Goal: Task Accomplishment & Management: Manage account settings

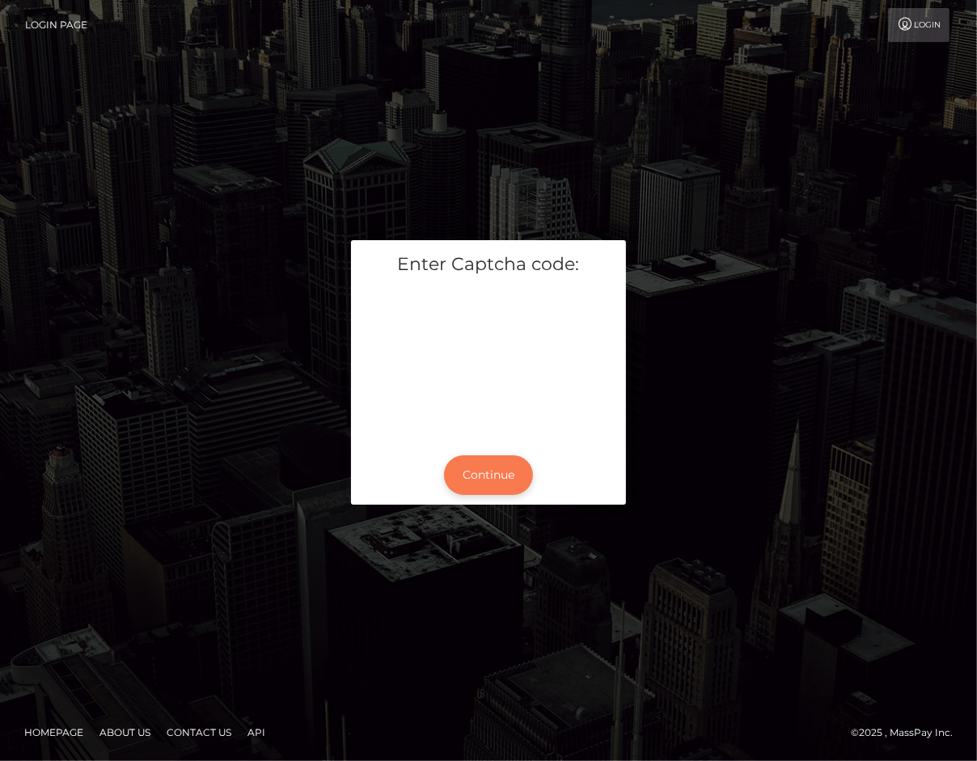
click at [493, 467] on button "Continue" at bounding box center [488, 475] width 89 height 40
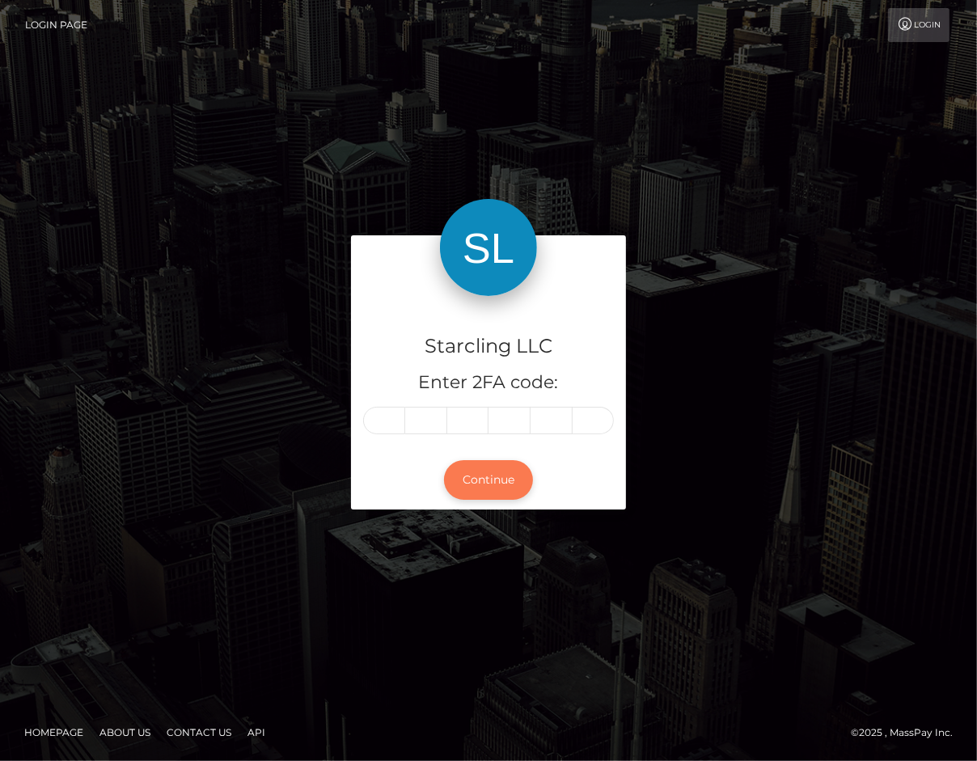
click at [485, 478] on button "Continue" at bounding box center [488, 480] width 89 height 40
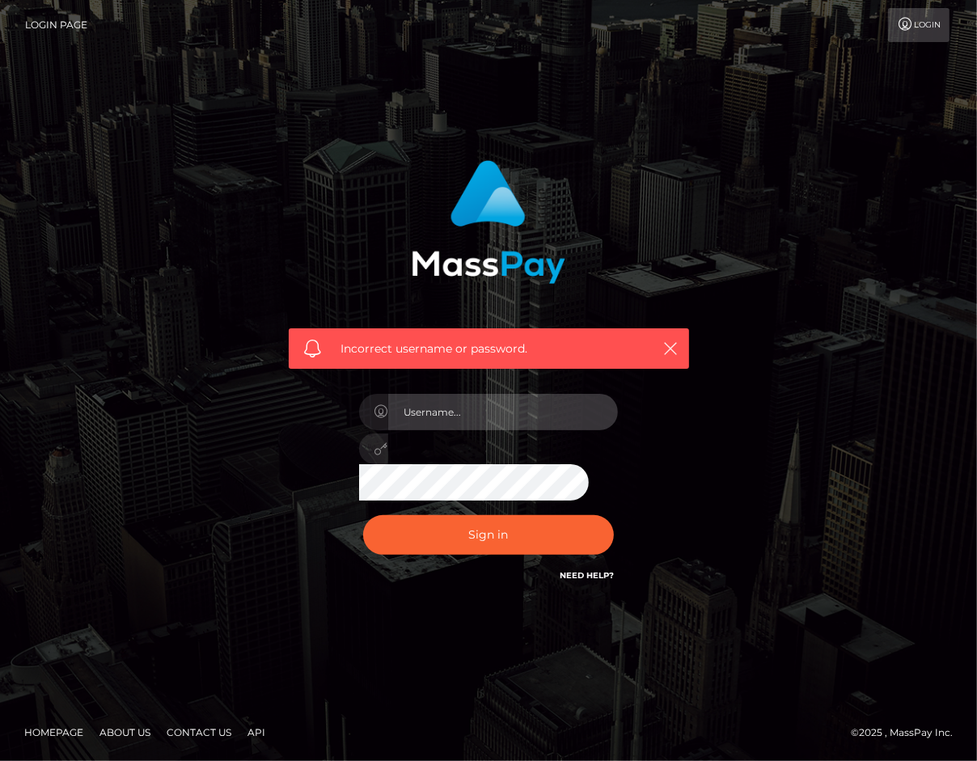
click at [453, 400] on input "text" at bounding box center [503, 412] width 230 height 36
type input "polinab"
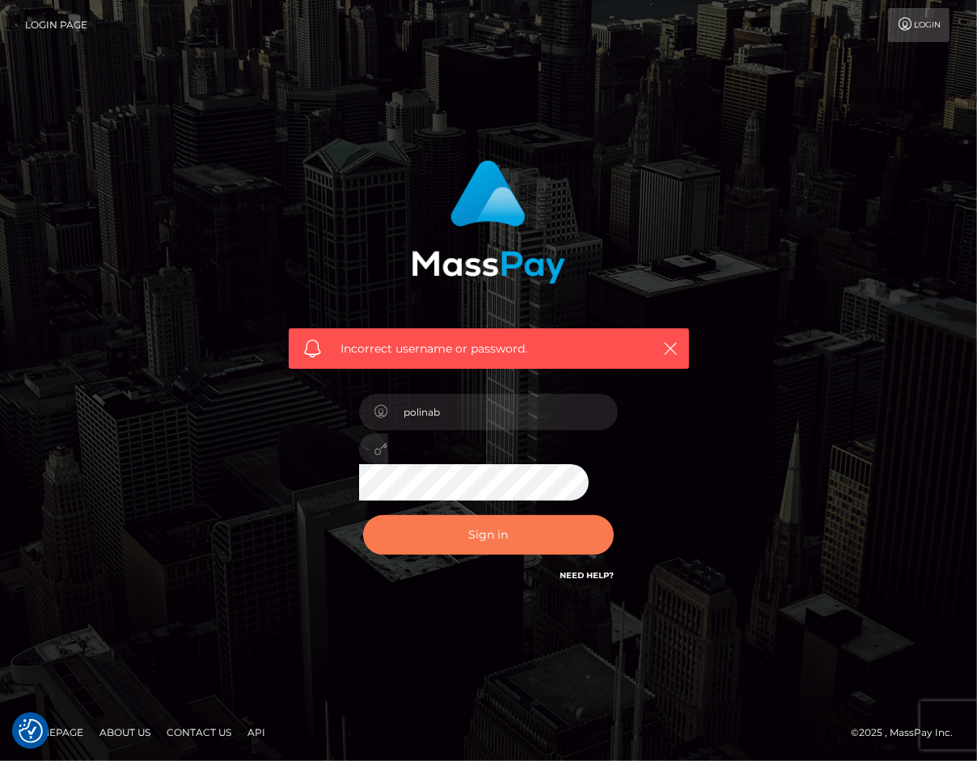
click at [480, 534] on button "Sign in" at bounding box center [488, 535] width 251 height 40
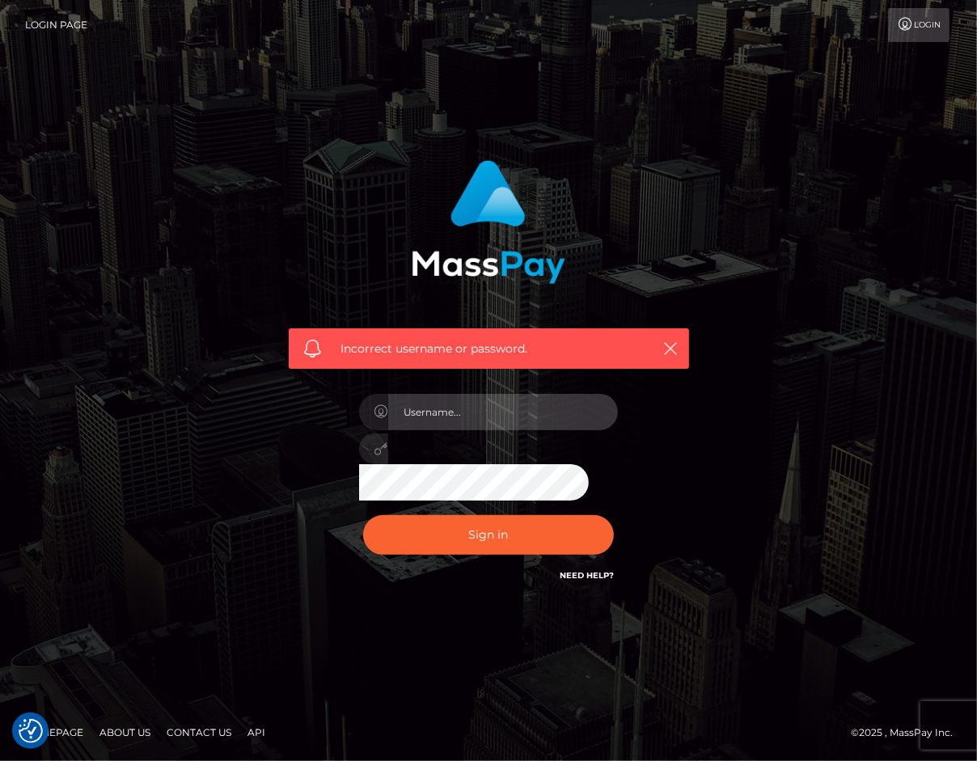
click at [417, 429] on input "text" at bounding box center [503, 412] width 230 height 36
type input "polinab"
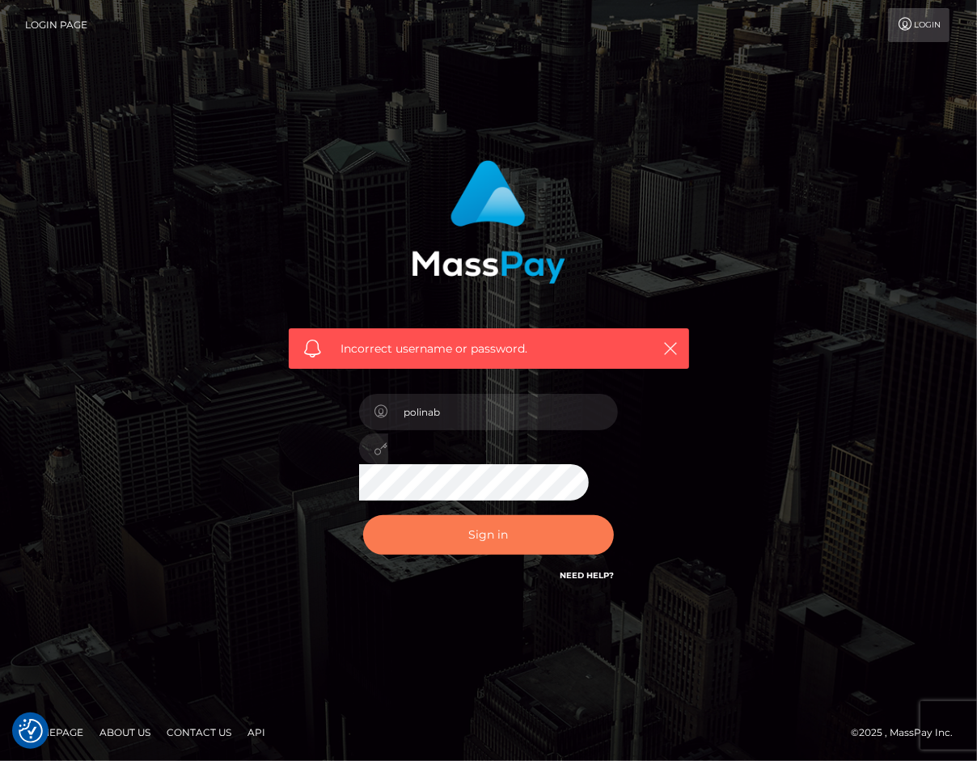
click at [493, 536] on button "Sign in" at bounding box center [488, 535] width 251 height 40
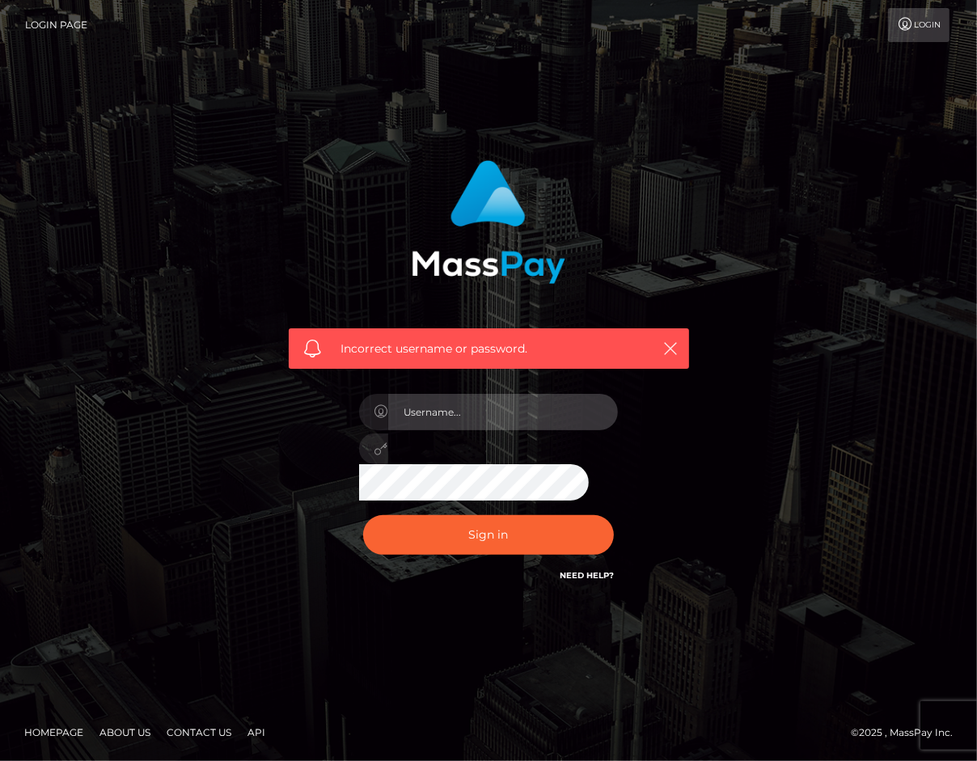
click at [502, 411] on input "text" at bounding box center [503, 412] width 230 height 36
type input "polinab"
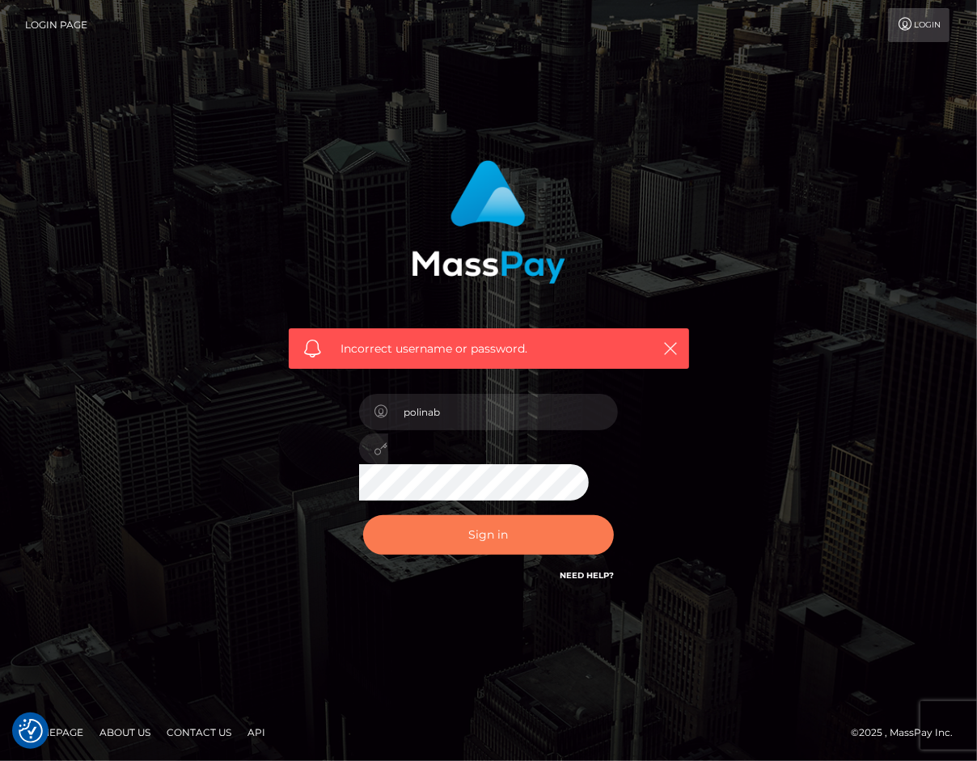
click at [481, 543] on button "Sign in" at bounding box center [488, 535] width 251 height 40
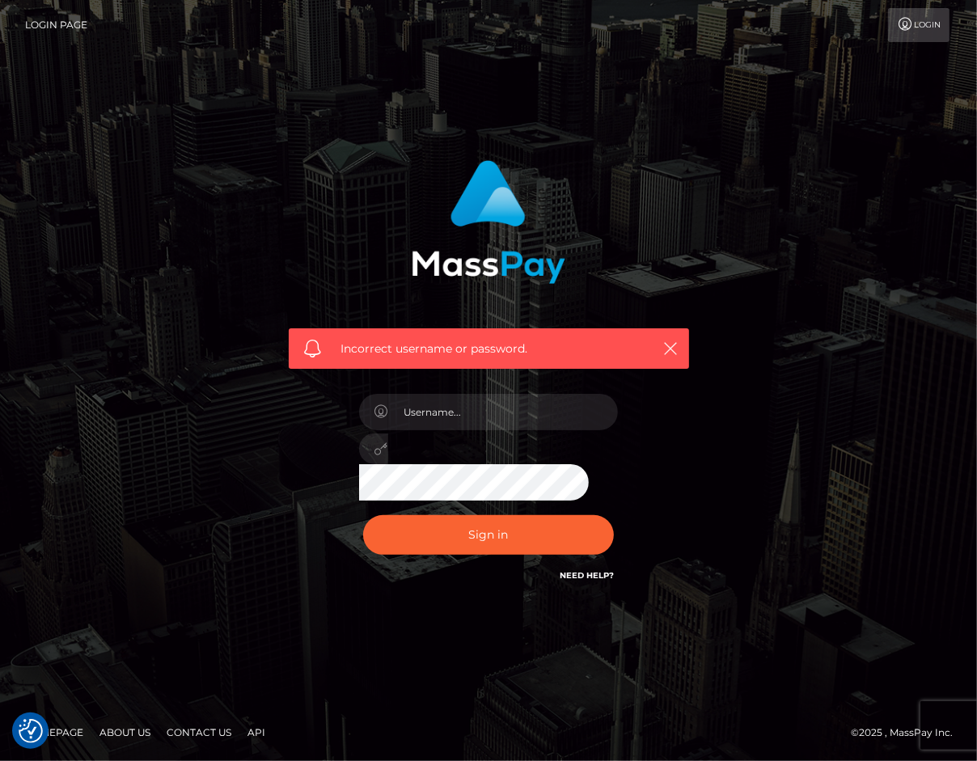
click at [508, 180] on img at bounding box center [489, 222] width 154 height 124
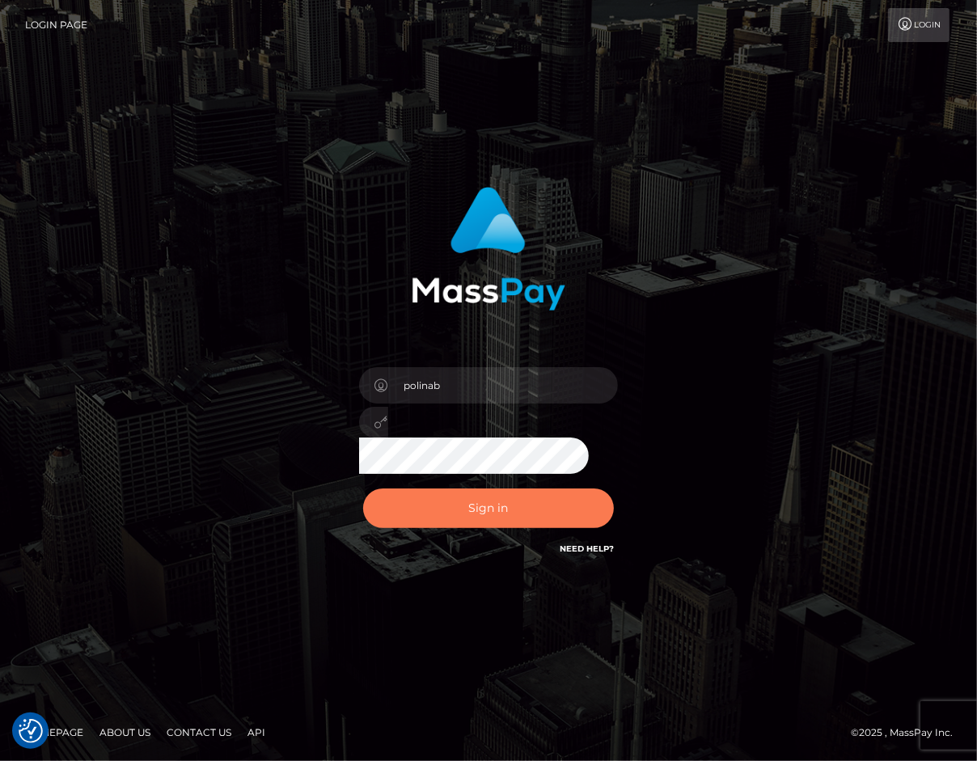
click at [450, 518] on button "Sign in" at bounding box center [488, 509] width 251 height 40
